Goal: Navigation & Orientation: Find specific page/section

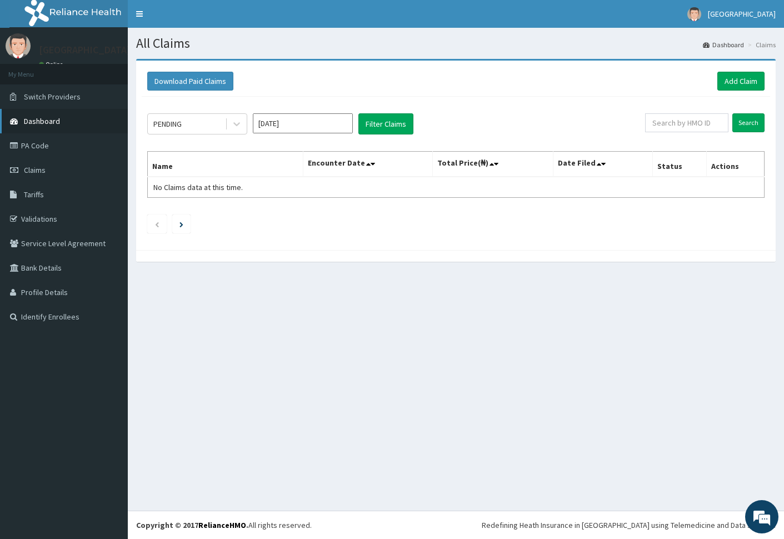
click at [73, 113] on link "Dashboard" at bounding box center [64, 121] width 128 height 24
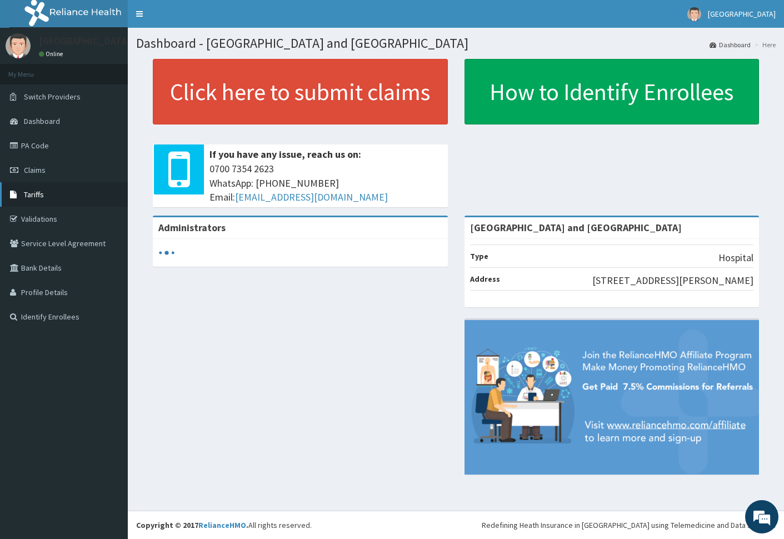
click at [37, 205] on link "Tariffs" at bounding box center [64, 194] width 128 height 24
click at [45, 216] on link "Validations" at bounding box center [64, 219] width 128 height 24
click at [30, 218] on link "Validations" at bounding box center [64, 219] width 128 height 24
